Goal: Task Accomplishment & Management: Manage account settings

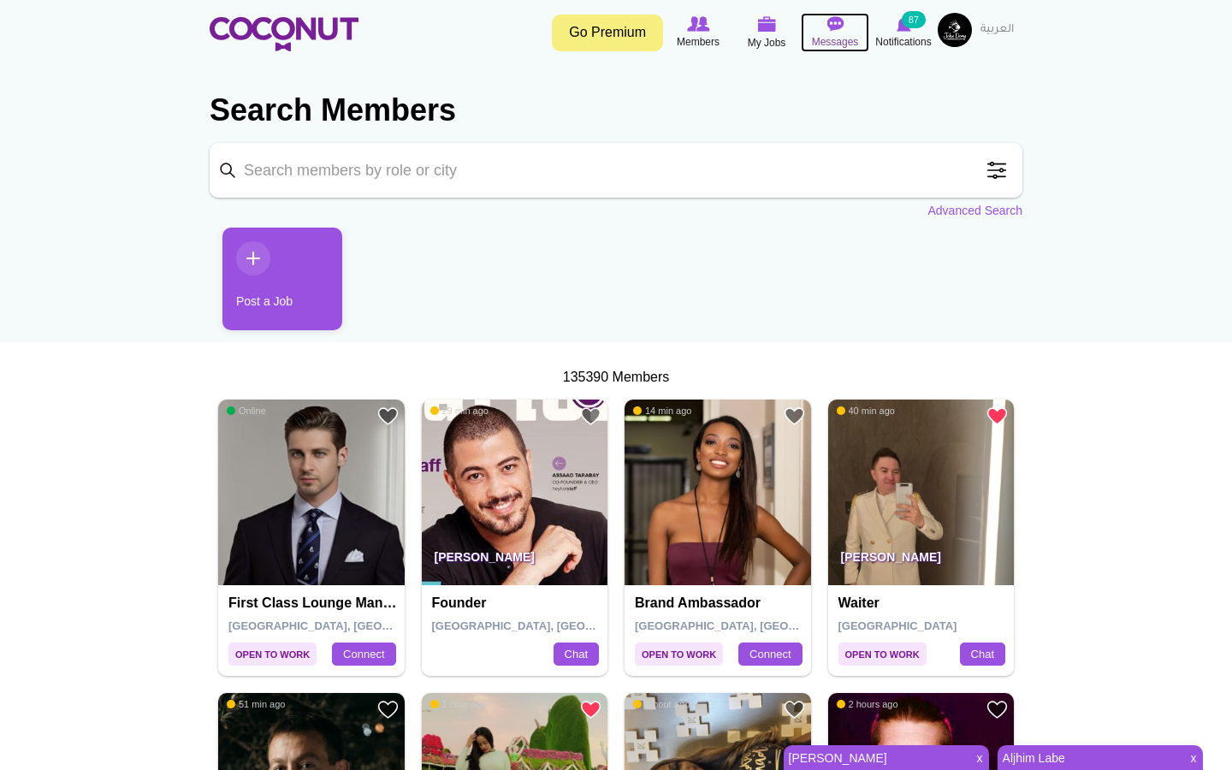
click at [835, 38] on span "Messages" at bounding box center [835, 41] width 47 height 17
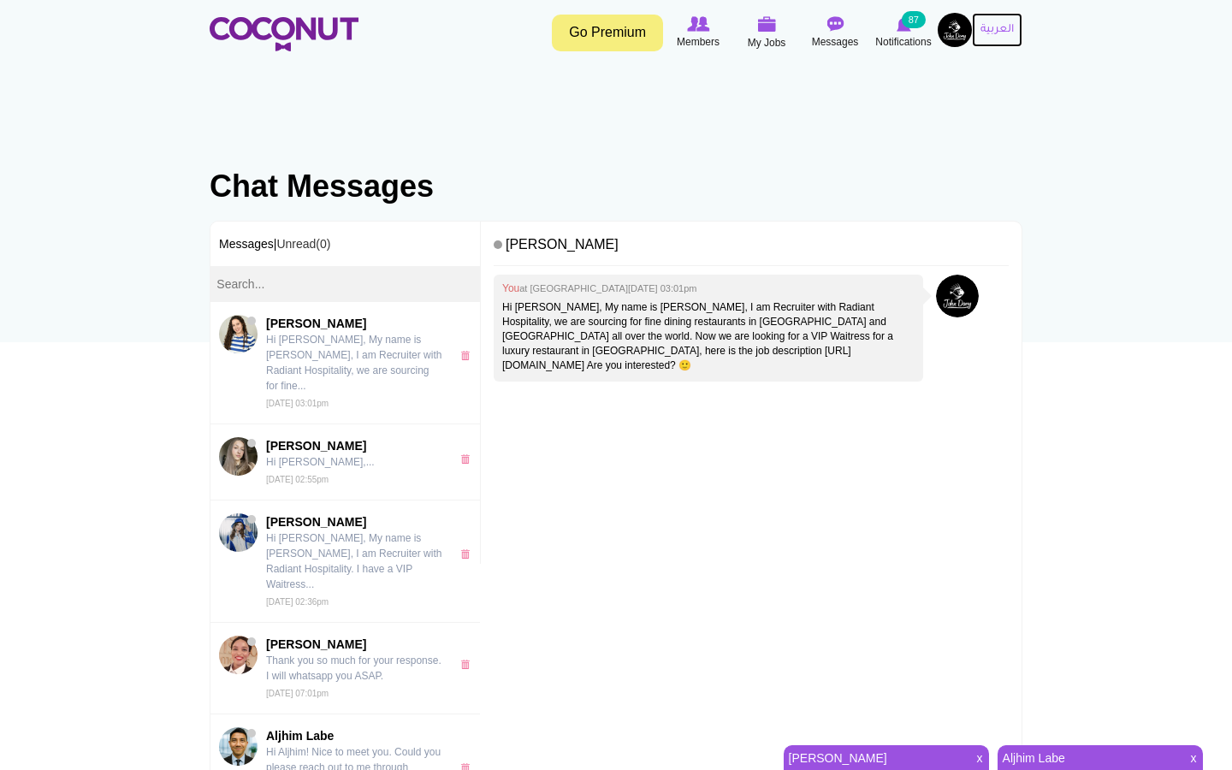
click at [990, 32] on link "العربية" at bounding box center [997, 30] width 50 height 34
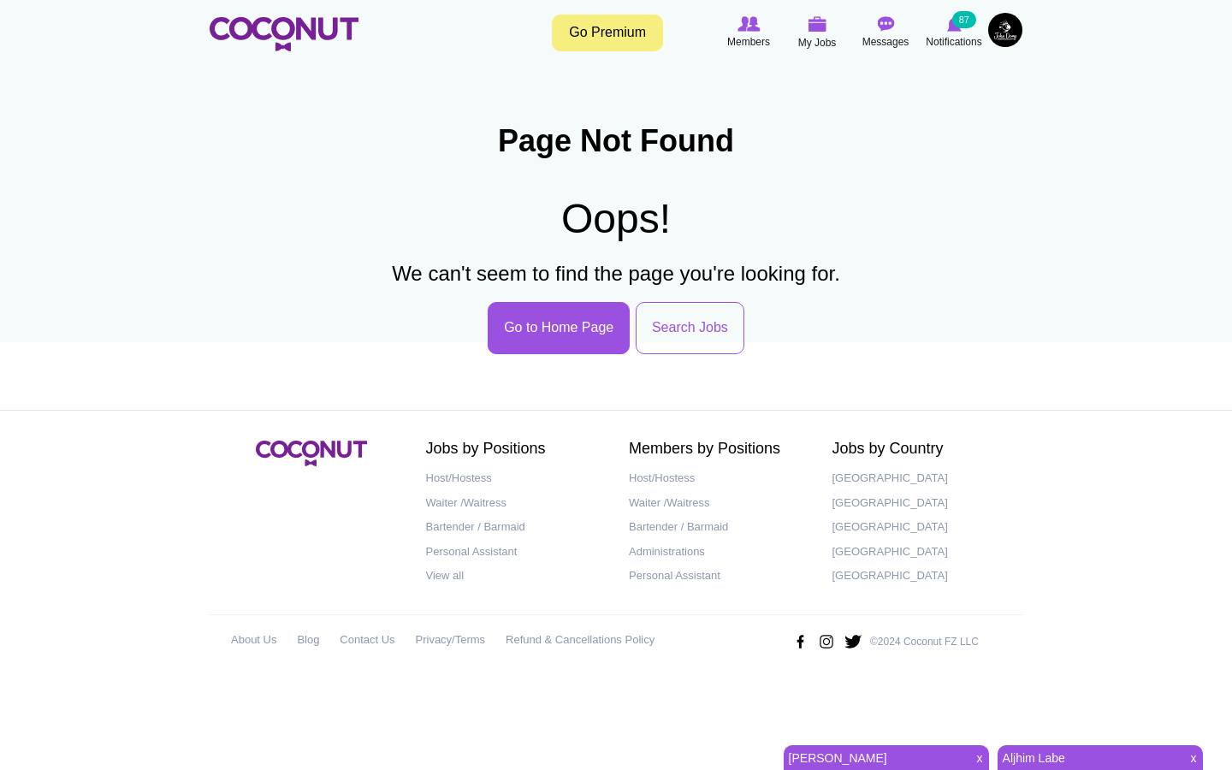
click at [1006, 37] on img at bounding box center [1005, 30] width 34 height 34
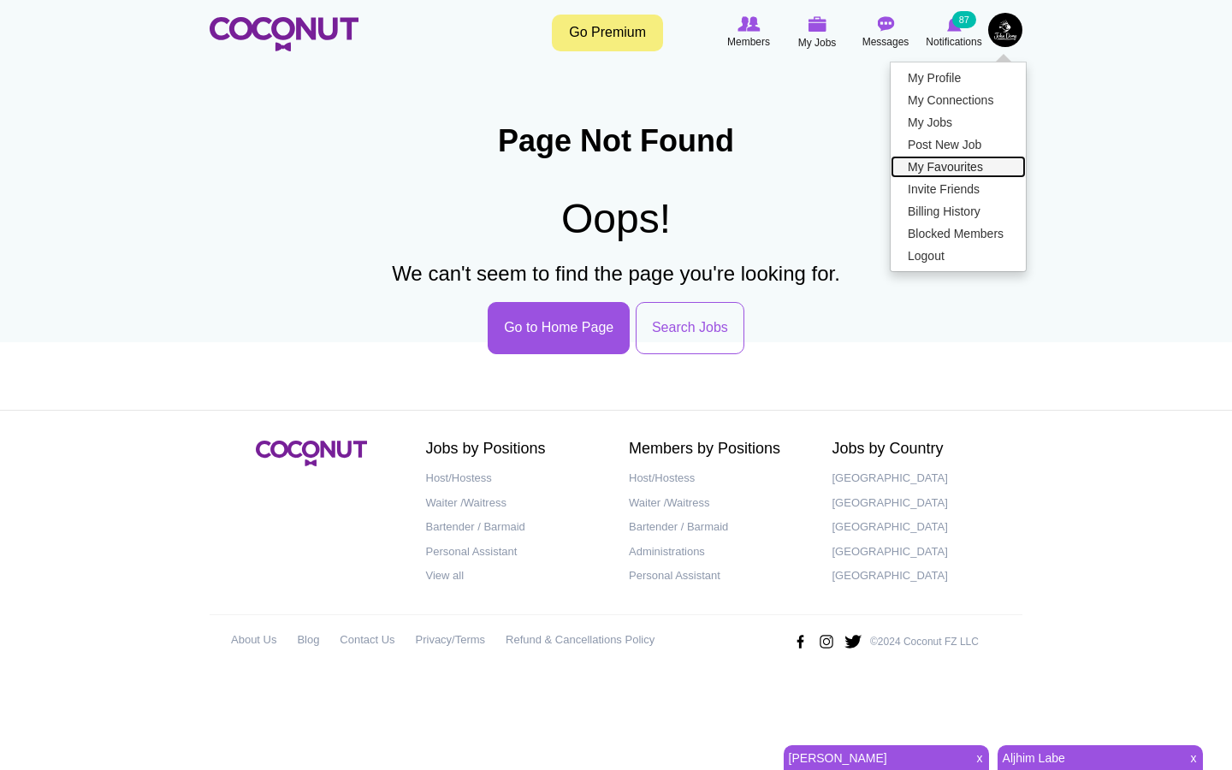
click at [954, 165] on link "My Favourites" at bounding box center [957, 167] width 135 height 22
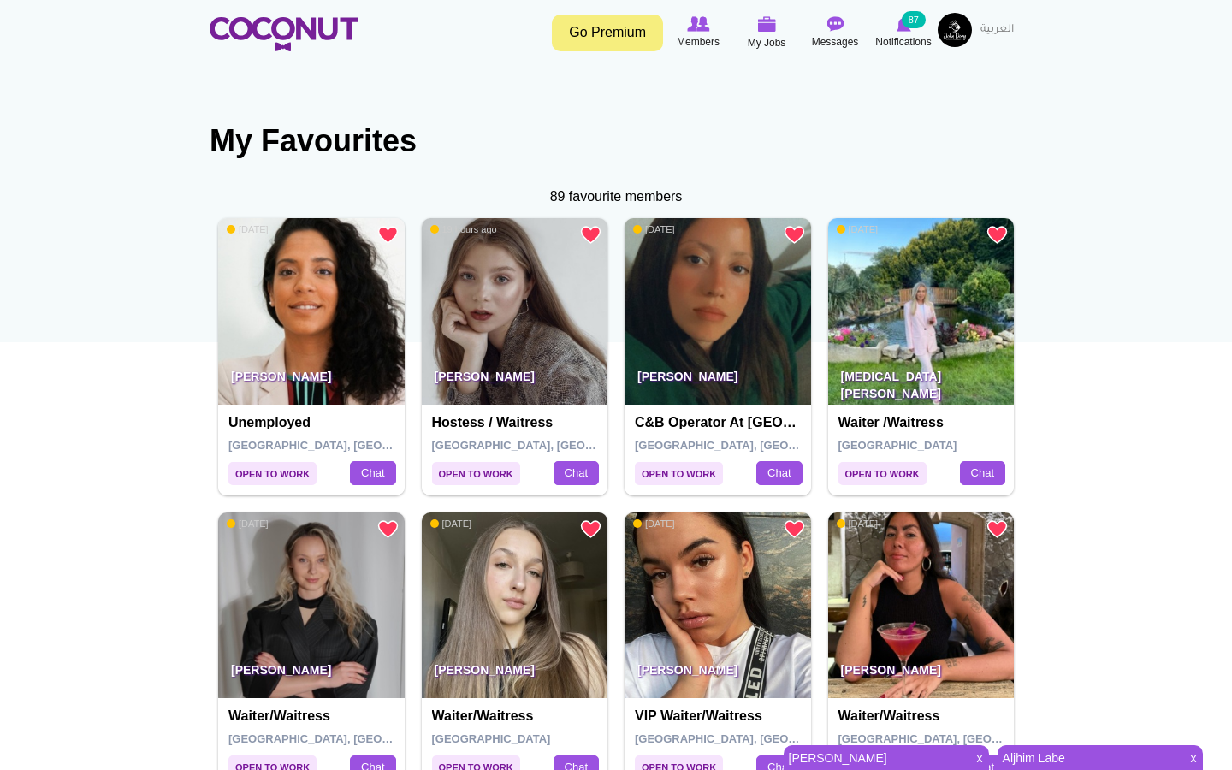
click at [594, 192] on div "89 favourite members" at bounding box center [616, 197] width 812 height 20
